Goal: Task Accomplishment & Management: Use online tool/utility

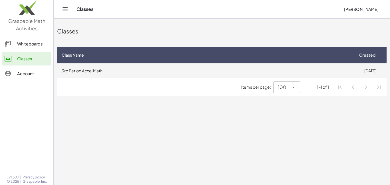
click at [81, 73] on td "3rd Period Accel Math" at bounding box center [205, 70] width 296 height 15
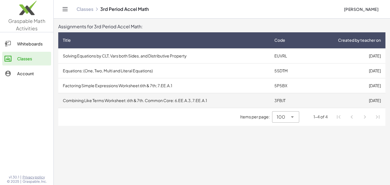
click at [183, 101] on td "Combining Like Terms Worksheet: 6th & 7th. Common Core: 6.EE.A.3, 7.EE.A.1" at bounding box center [163, 100] width 211 height 15
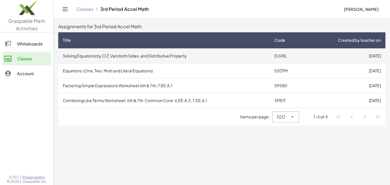
click at [171, 54] on td "Solving Equations by CLT, Vars both Sides, and Distributive Property" at bounding box center [163, 55] width 211 height 15
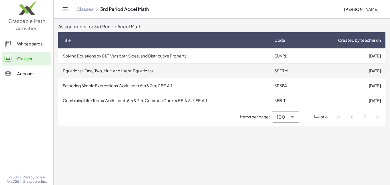
click at [103, 68] on td "Equations: (One, Two, Multi and Literal Equations)" at bounding box center [163, 70] width 211 height 15
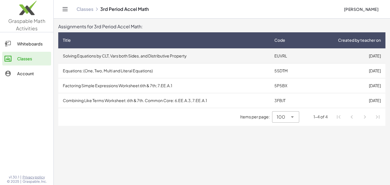
click at [98, 55] on td "Solving Equations by CLT, Vars both Sides, and Distributive Property" at bounding box center [163, 55] width 211 height 15
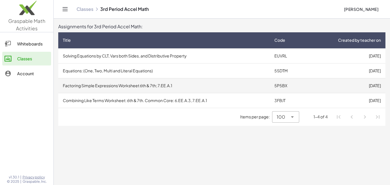
click at [106, 85] on td "Factoring Simple Expressions Worksheet 6th & 7th; 7.EE.A.1" at bounding box center [163, 85] width 211 height 15
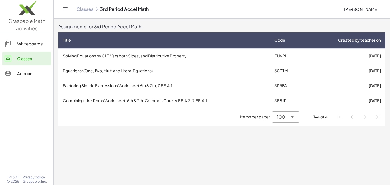
click at [16, 41] on div at bounding box center [11, 43] width 13 height 7
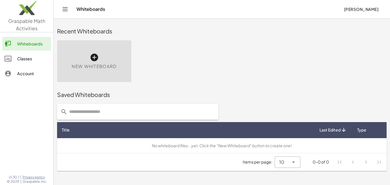
click at [28, 60] on div "Classes" at bounding box center [33, 58] width 32 height 7
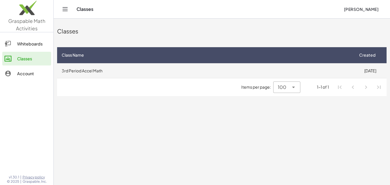
click at [76, 70] on td "3rd Period Accel Math" at bounding box center [205, 70] width 296 height 15
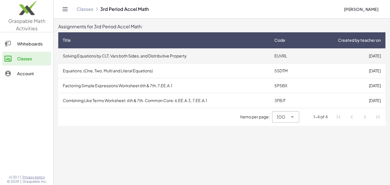
click at [144, 52] on td "Solving Equations by CLT, Vars both Sides, and Distributive Property" at bounding box center [163, 55] width 211 height 15
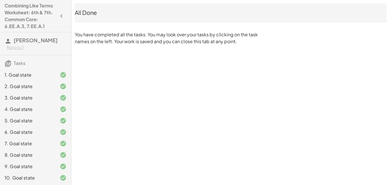
click at [48, 76] on div "1. Goal state" at bounding box center [28, 74] width 46 height 7
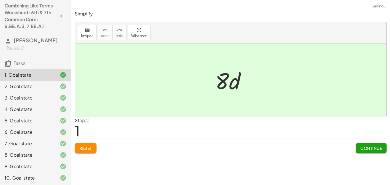
click at [34, 89] on div "2. Goal state" at bounding box center [28, 86] width 46 height 7
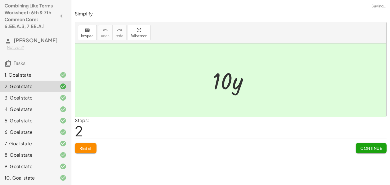
click at [31, 99] on div "3. Goal state" at bounding box center [28, 97] width 46 height 7
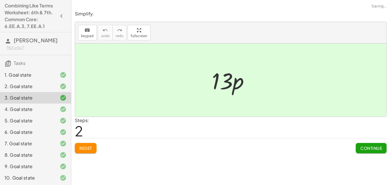
scroll to position [58, 0]
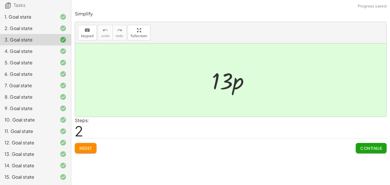
click at [23, 173] on div "15. Goal state" at bounding box center [28, 176] width 46 height 7
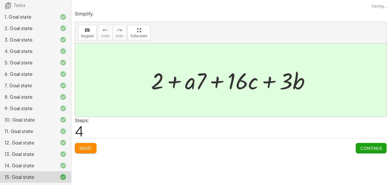
click at [25, 168] on div "14. Goal state" at bounding box center [28, 165] width 46 height 7
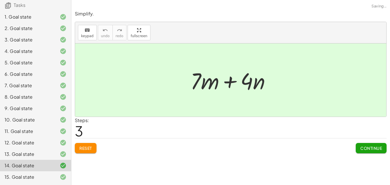
scroll to position [0, 0]
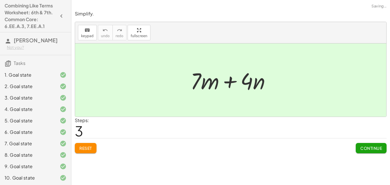
click at [33, 92] on div "1. Goal state" at bounding box center [35, 97] width 71 height 11
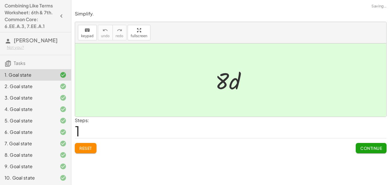
click at [89, 145] on span "Reset" at bounding box center [85, 147] width 13 height 5
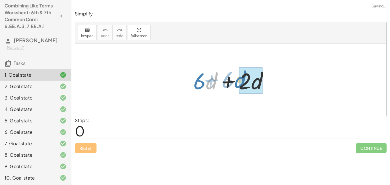
drag, startPoint x: 211, startPoint y: 83, endPoint x: 247, endPoint y: 83, distance: 35.7
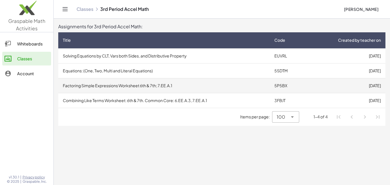
click at [172, 90] on td "Factoring Simple Expressions Worksheet 6th & 7th; 7.EE.A.1" at bounding box center [163, 85] width 211 height 15
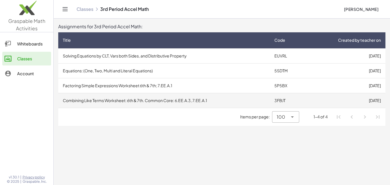
click at [136, 101] on td "Combining Like Terms Worksheet: 6th & 7th. Common Core: 6.EE.A.3, 7.EE.A.1" at bounding box center [163, 100] width 211 height 15
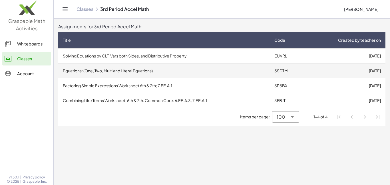
click at [83, 69] on td "Equations: (One, Two, Multi and Literal Equations)" at bounding box center [163, 70] width 211 height 15
click at [113, 70] on td "Equations: (One, Two, Multi and Literal Equations)" at bounding box center [163, 70] width 211 height 15
click at [95, 72] on td "Equations: (One, Two, Multi and Literal Equations)" at bounding box center [163, 70] width 211 height 15
click at [110, 66] on td "Equations: (One, Two, Multi and Literal Equations)" at bounding box center [163, 70] width 211 height 15
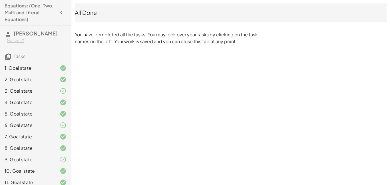
click at [89, 15] on div "All Done" at bounding box center [231, 13] width 312 height 8
click at [59, 10] on icon "button" at bounding box center [61, 12] width 7 height 7
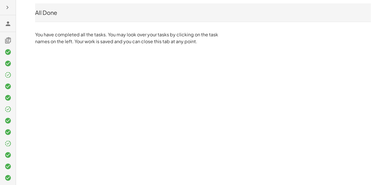
click at [9, 6] on icon "button" at bounding box center [7, 7] width 7 height 7
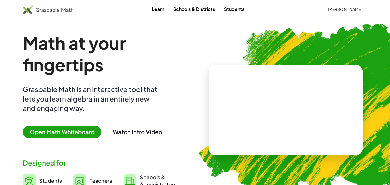
click at [351, 9] on span "[PERSON_NAME]" at bounding box center [345, 9] width 35 height 5
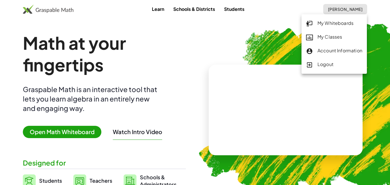
click at [328, 35] on div "My Classes" at bounding box center [334, 36] width 56 height 7
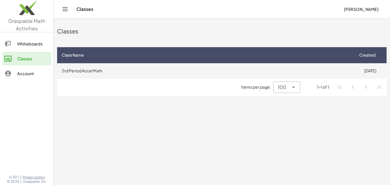
click at [102, 69] on td "3rd Period Accel Math" at bounding box center [205, 70] width 296 height 15
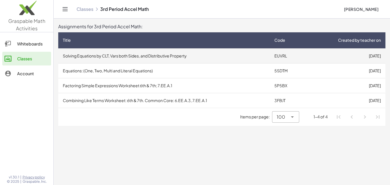
click at [187, 55] on td "Solving Equations by CLT, Vars both Sides, and Distributive Property" at bounding box center [163, 55] width 211 height 15
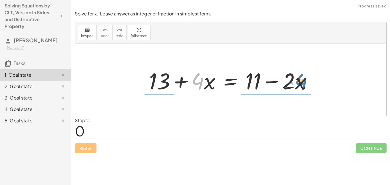
drag, startPoint x: 203, startPoint y: 84, endPoint x: 306, endPoint y: 84, distance: 103.0
click at [306, 84] on div at bounding box center [232, 79] width 173 height 29
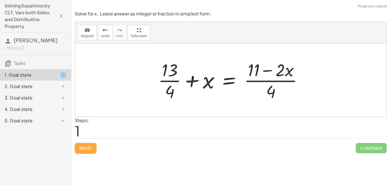
click at [82, 144] on button "Reset" at bounding box center [86, 148] width 22 height 10
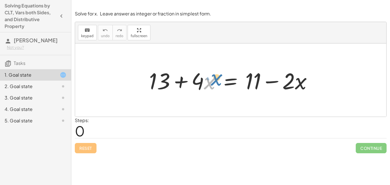
drag, startPoint x: 210, startPoint y: 87, endPoint x: 198, endPoint y: 85, distance: 12.1
click at [198, 85] on div at bounding box center [232, 79] width 173 height 29
drag, startPoint x: 197, startPoint y: 84, endPoint x: 185, endPoint y: 83, distance: 12.6
click at [185, 83] on div at bounding box center [232, 79] width 173 height 29
drag, startPoint x: 260, startPoint y: 80, endPoint x: 176, endPoint y: 80, distance: 84.2
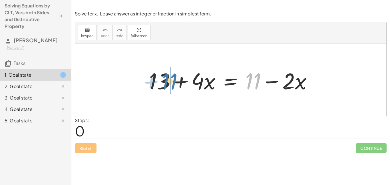
click at [176, 80] on div at bounding box center [232, 79] width 173 height 29
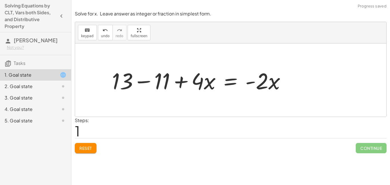
click at [145, 83] on div at bounding box center [201, 79] width 184 height 29
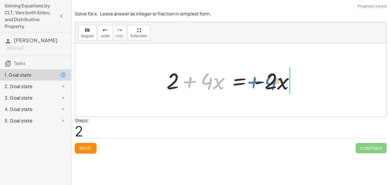
drag, startPoint x: 199, startPoint y: 81, endPoint x: 264, endPoint y: 82, distance: 64.8
click at [264, 82] on div at bounding box center [233, 79] width 138 height 29
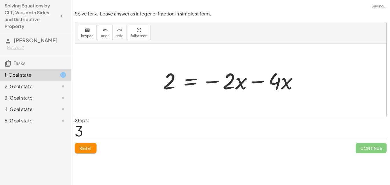
click at [262, 85] on div at bounding box center [232, 79] width 145 height 29
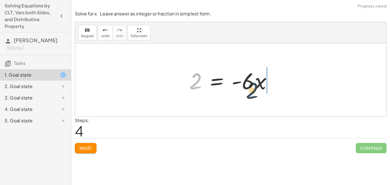
drag, startPoint x: 199, startPoint y: 79, endPoint x: 276, endPoint y: 88, distance: 77.3
click at [276, 88] on div at bounding box center [232, 79] width 93 height 29
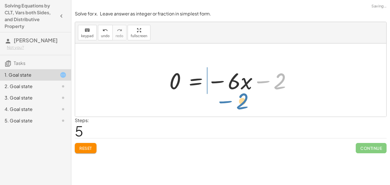
drag, startPoint x: 279, startPoint y: 84, endPoint x: 241, endPoint y: 105, distance: 42.8
click at [241, 105] on div "+ 13 + · 4 · x = + 11 − · 2 · x + 13 − 11 + · 4 · x = · - 2 · x + 2 + · 4 · x =…" at bounding box center [230, 79] width 311 height 73
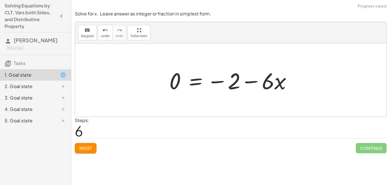
click at [92, 150] on span "Reset" at bounding box center [85, 147] width 13 height 5
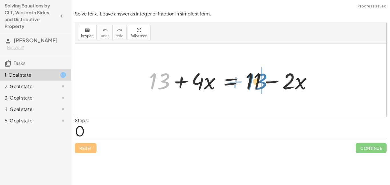
drag, startPoint x: 166, startPoint y: 89, endPoint x: 265, endPoint y: 89, distance: 98.7
click at [265, 89] on div at bounding box center [232, 79] width 173 height 29
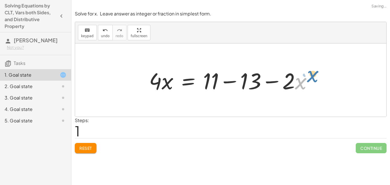
drag, startPoint x: 295, startPoint y: 86, endPoint x: 302, endPoint y: 82, distance: 8.2
click at [302, 82] on div at bounding box center [232, 79] width 173 height 29
click at [239, 82] on div at bounding box center [232, 79] width 173 height 29
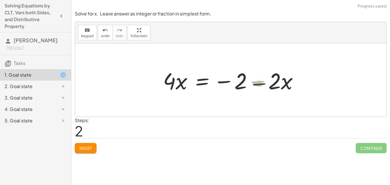
drag, startPoint x: 243, startPoint y: 82, endPoint x: 245, endPoint y: 86, distance: 4.4
click at [245, 86] on div at bounding box center [232, 79] width 145 height 29
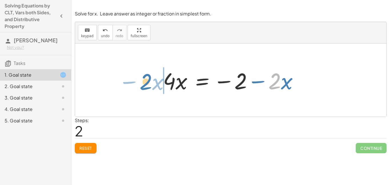
drag, startPoint x: 276, startPoint y: 80, endPoint x: 147, endPoint y: 80, distance: 128.7
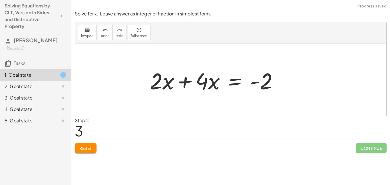
click at [149, 81] on div at bounding box center [230, 79] width 311 height 73
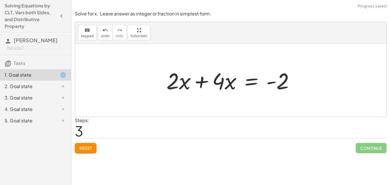
click at [201, 77] on div at bounding box center [233, 79] width 138 height 29
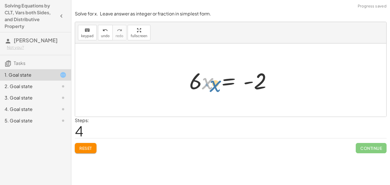
click at [205, 88] on div at bounding box center [232, 79] width 93 height 29
drag, startPoint x: 260, startPoint y: 84, endPoint x: 257, endPoint y: 90, distance: 6.5
click at [257, 90] on div at bounding box center [232, 79] width 93 height 29
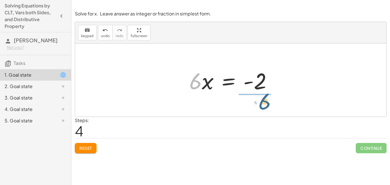
drag, startPoint x: 196, startPoint y: 85, endPoint x: 267, endPoint y: 104, distance: 73.7
click at [267, 104] on div "+ 13 + · 4 · x = + 11 − · 2 · x · 4 · x = + 11 − 13 − · 2 · x · 4 · x = − 2 − ·…" at bounding box center [230, 79] width 311 height 73
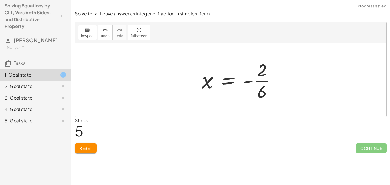
click at [265, 86] on div at bounding box center [241, 80] width 84 height 44
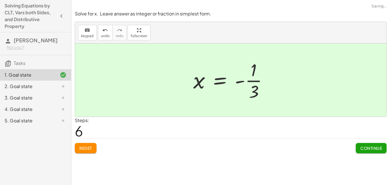
click at [259, 87] on div at bounding box center [232, 80] width 85 height 44
click at [365, 149] on span "Continue" at bounding box center [371, 147] width 22 height 5
click at [377, 152] on button "Continue" at bounding box center [371, 148] width 31 height 10
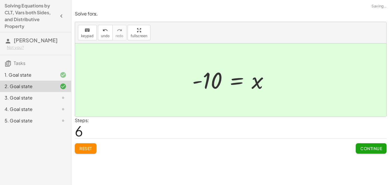
click at [372, 152] on button "Continue" at bounding box center [371, 148] width 31 height 10
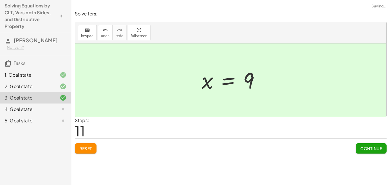
click at [365, 152] on button "Continue" at bounding box center [371, 148] width 31 height 10
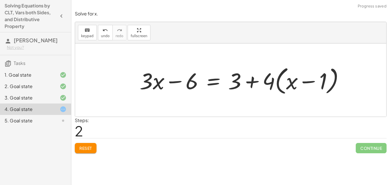
click at [96, 150] on button "Reset" at bounding box center [86, 148] width 22 height 10
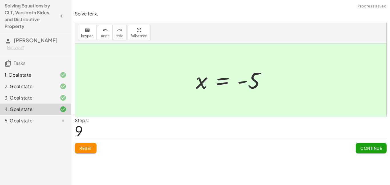
click at [371, 149] on span "Continue" at bounding box center [371, 147] width 22 height 5
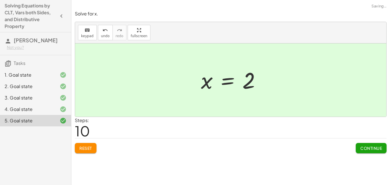
click at [371, 152] on button "Continue" at bounding box center [371, 148] width 31 height 10
